Goal: Task Accomplishment & Management: Use online tool/utility

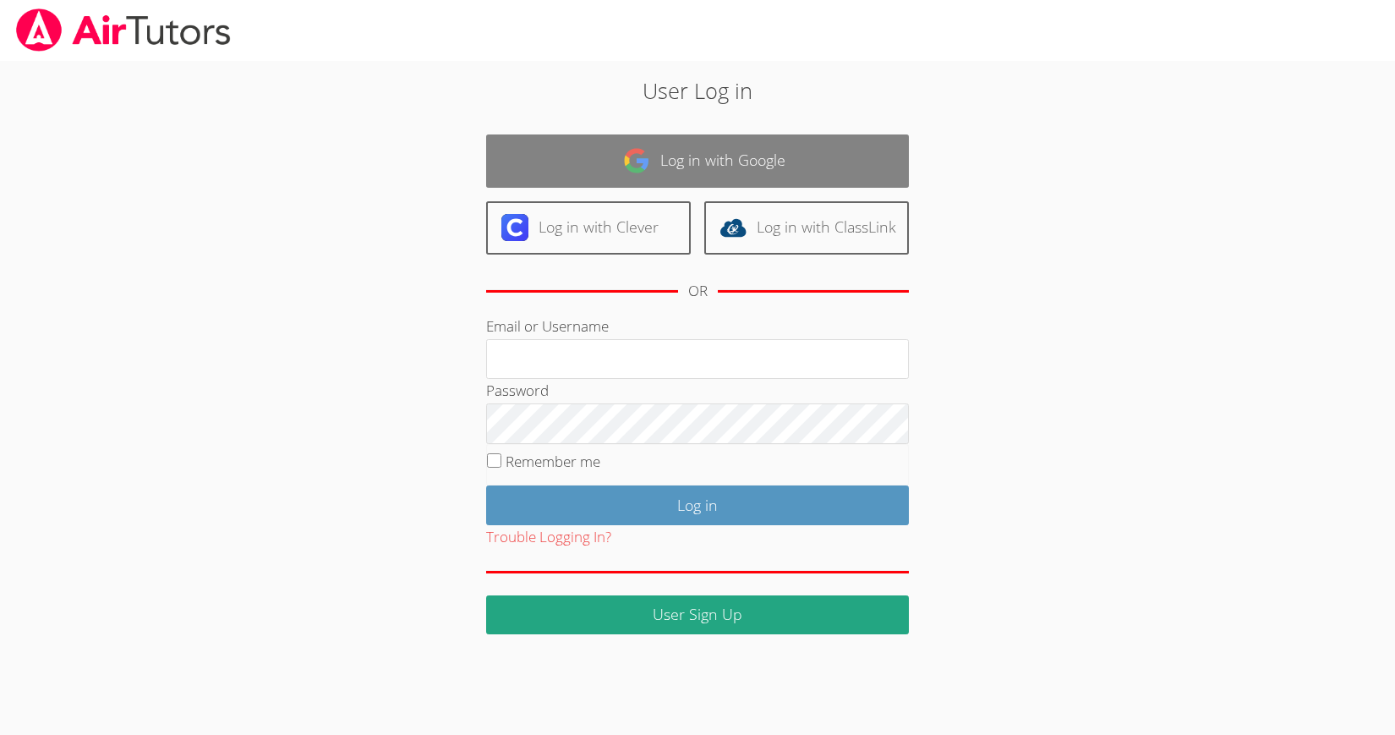
click at [761, 175] on link "Log in with Google" at bounding box center [697, 160] width 423 height 53
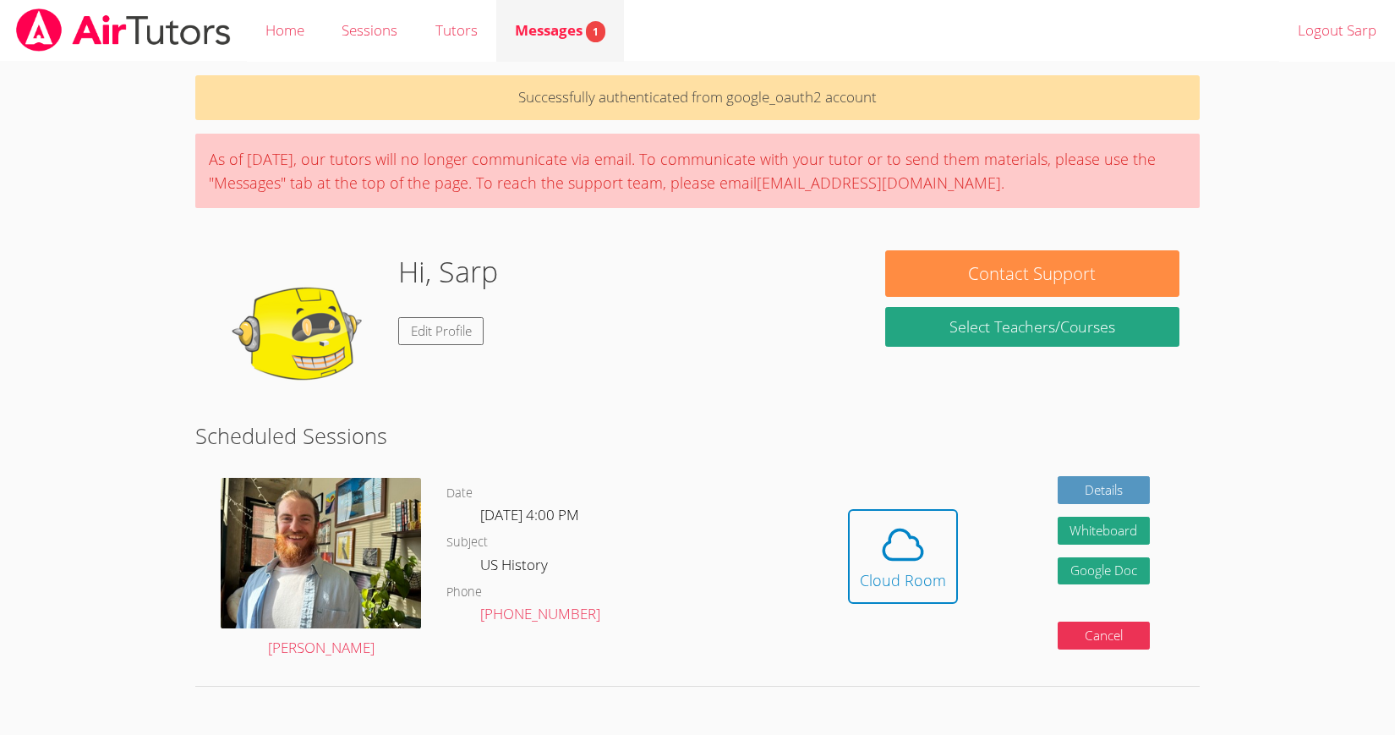
click at [571, 18] on link "Messages 1" at bounding box center [560, 31] width 128 height 62
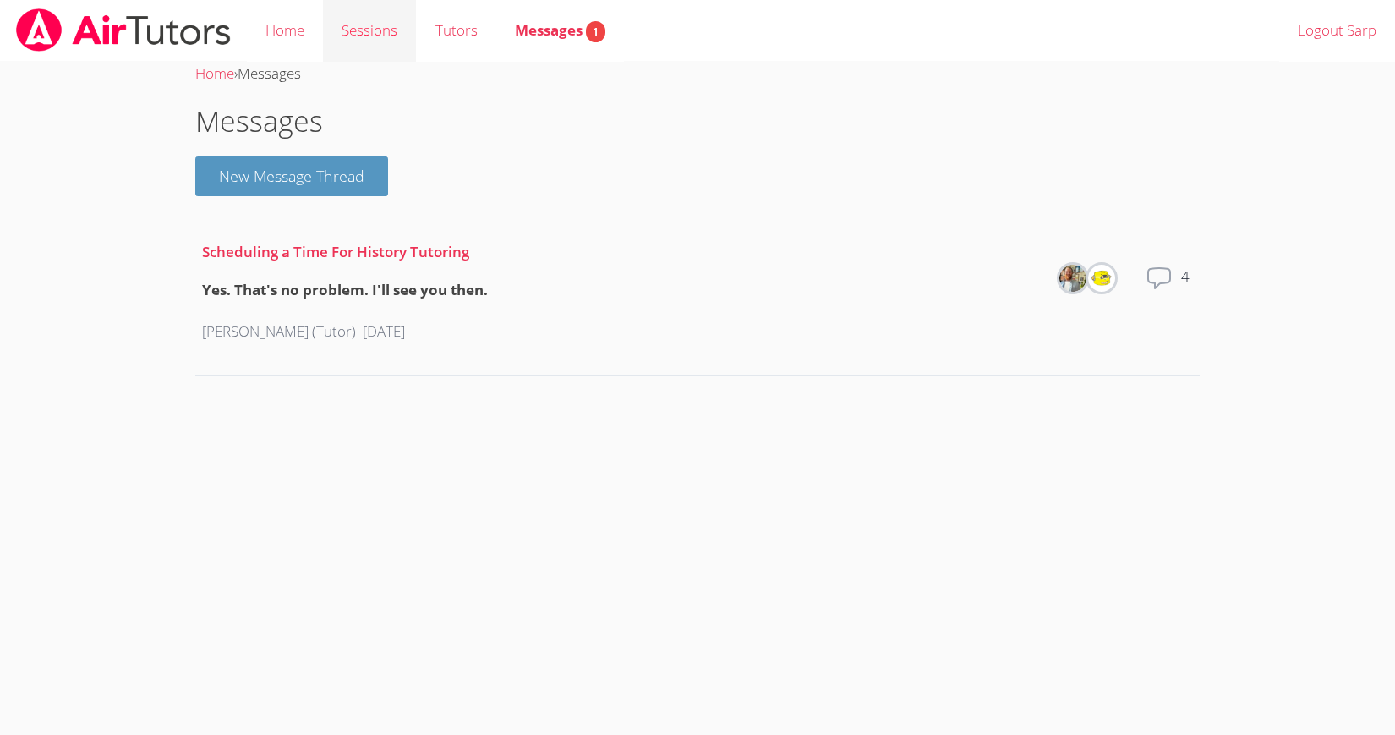
click at [359, 24] on link "Sessions" at bounding box center [369, 31] width 93 height 62
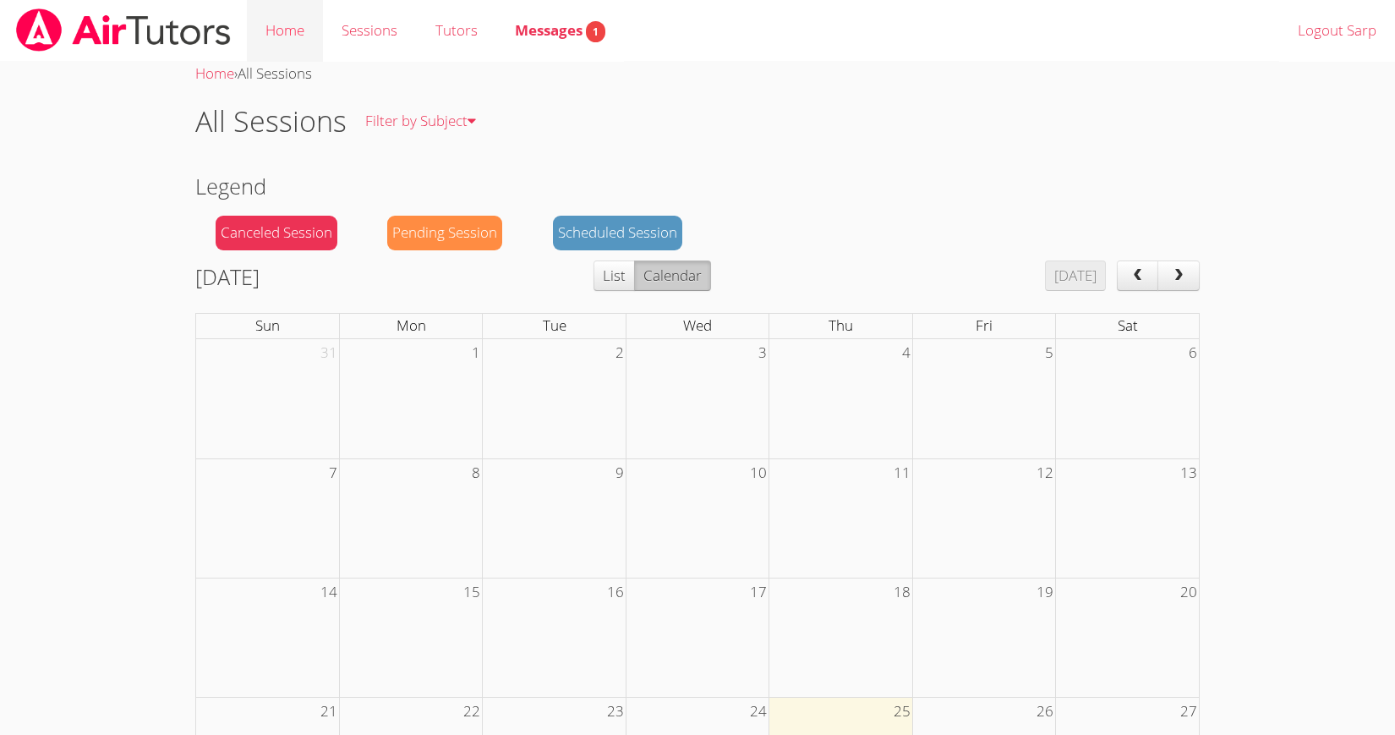
click at [289, 25] on link "Home" at bounding box center [285, 31] width 76 height 62
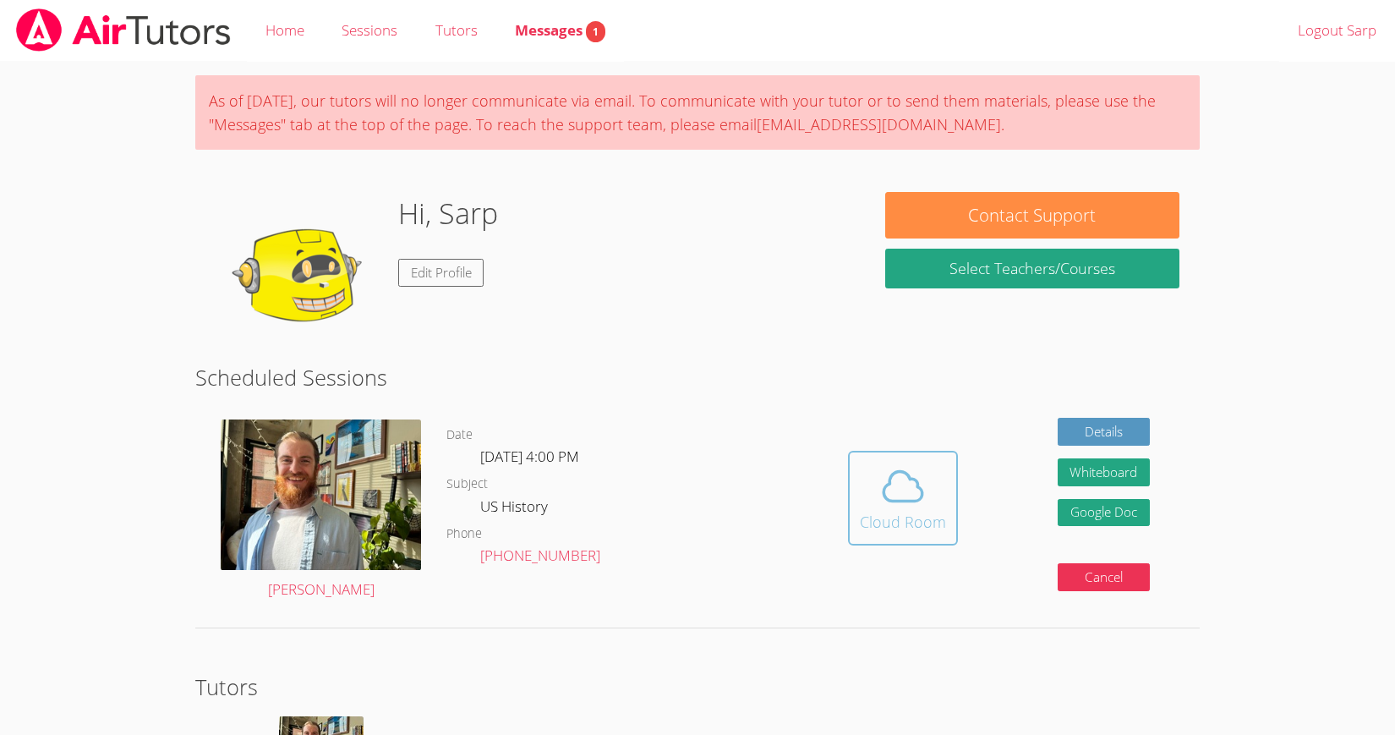
click at [886, 513] on div "Cloud Room" at bounding box center [903, 522] width 86 height 24
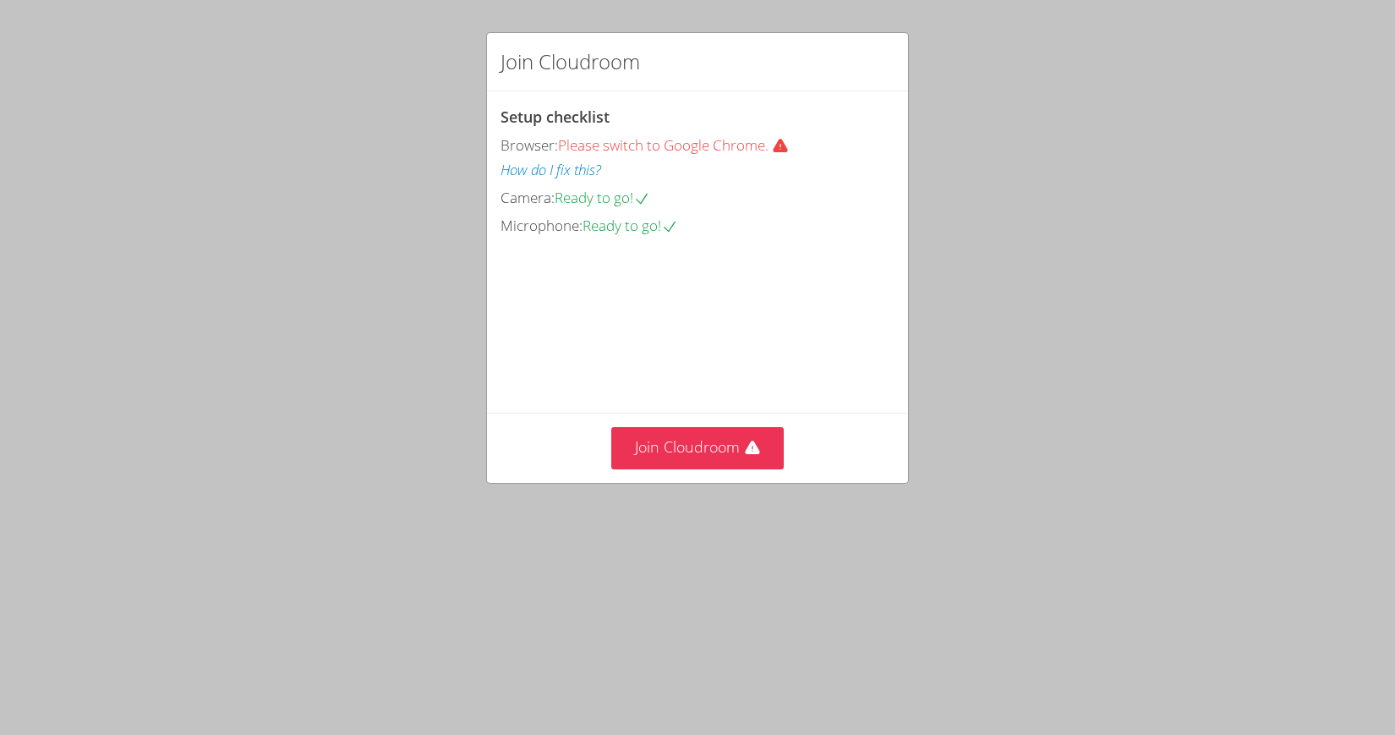
click at [695, 374] on video at bounding box center [627, 314] width 254 height 127
click at [705, 468] on button "Join Cloudroom" at bounding box center [697, 447] width 173 height 41
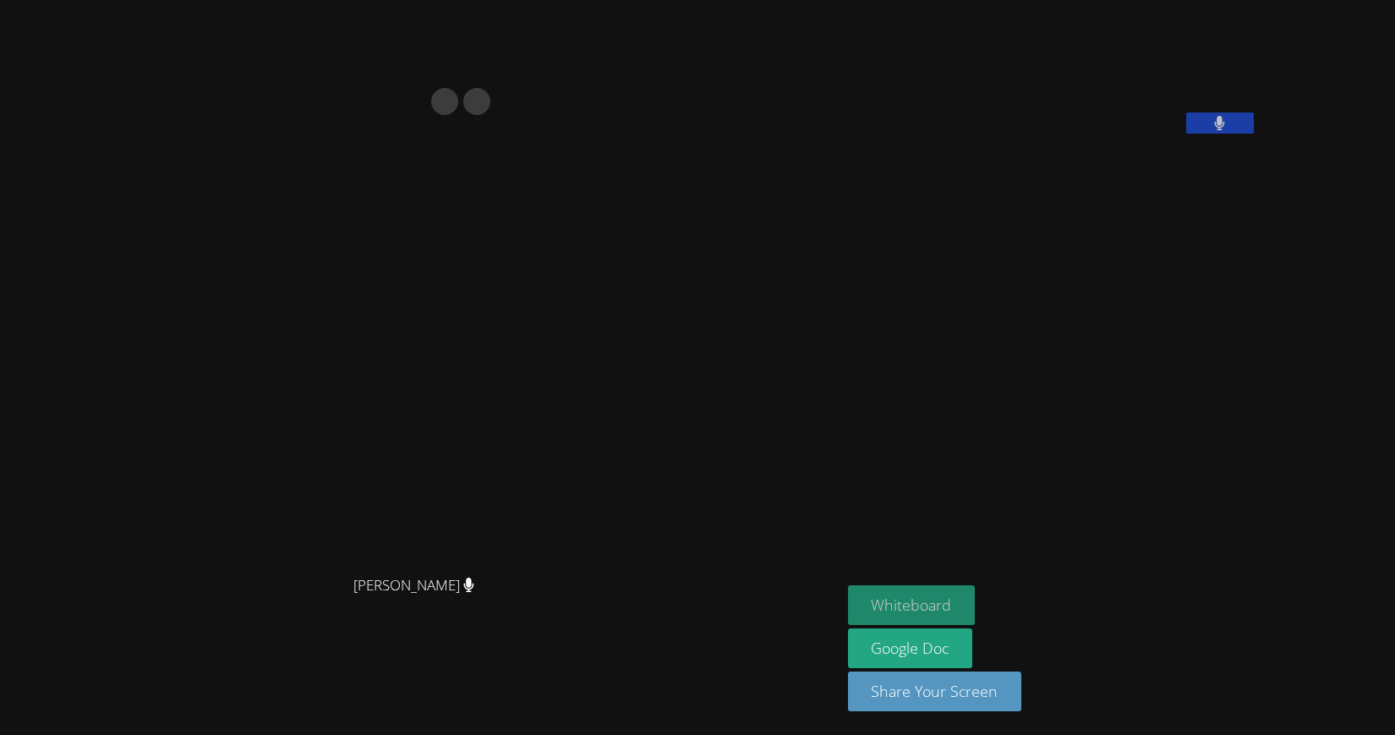
click at [976, 613] on button "Whiteboard" at bounding box center [912, 605] width 128 height 40
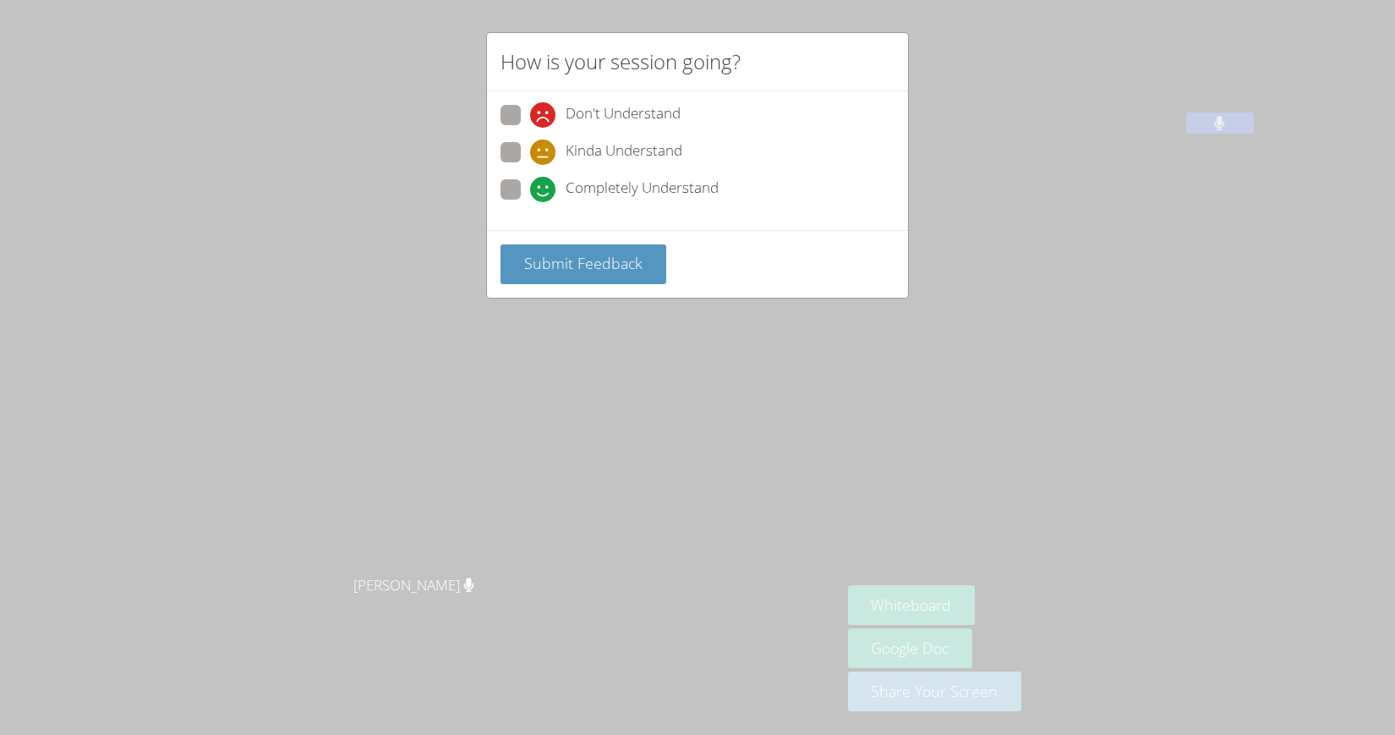
click at [518, 197] on label "Completely Understand" at bounding box center [609, 190] width 218 height 23
click at [530, 194] on input "Completely Understand" at bounding box center [537, 186] width 14 height 14
radio input "true"
click at [531, 251] on button "Submit Feedback" at bounding box center [583, 264] width 166 height 40
